Goal: Task Accomplishment & Management: Manage account settings

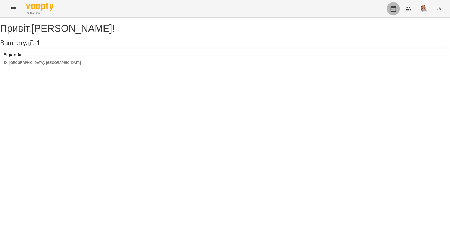
click at [215, 5] on icon "button" at bounding box center [393, 8] width 7 height 7
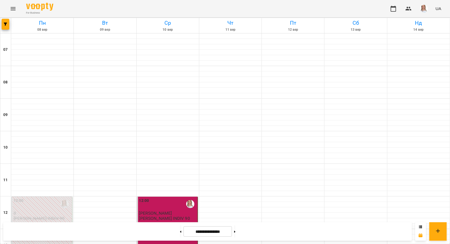
scroll to position [336, 0]
click at [215, 232] on button at bounding box center [234, 232] width 1 height 12
type input "**********"
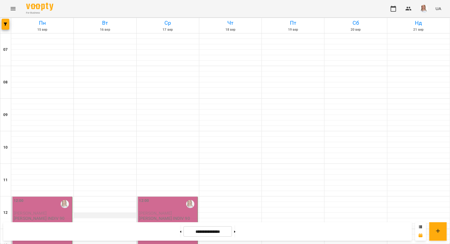
scroll to position [91, 0]
click at [48, 211] on p "[PERSON_NAME]" at bounding box center [42, 213] width 57 height 5
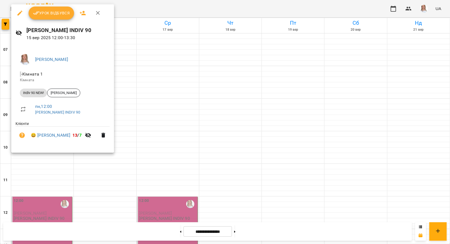
click at [46, 12] on span "Урок відбувся" at bounding box center [51, 13] width 37 height 7
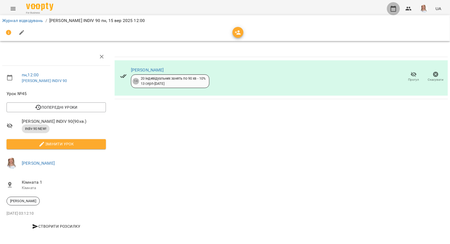
click at [215, 8] on button "button" at bounding box center [393, 8] width 13 height 13
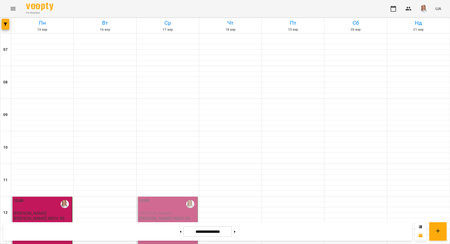
scroll to position [227, 0]
click at [180, 231] on button at bounding box center [180, 232] width 1 height 12
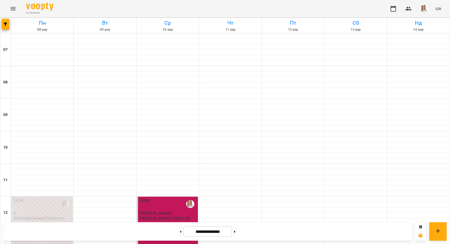
scroll to position [336, 0]
click at [215, 230] on button at bounding box center [234, 232] width 1 height 12
type input "**********"
